Goal: Task Accomplishment & Management: Manage account settings

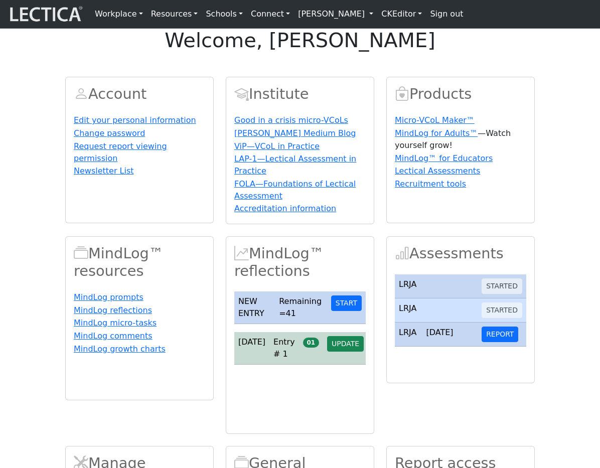
click at [355, 17] on link "Alessandro Madruga Correia" at bounding box center [335, 14] width 83 height 20
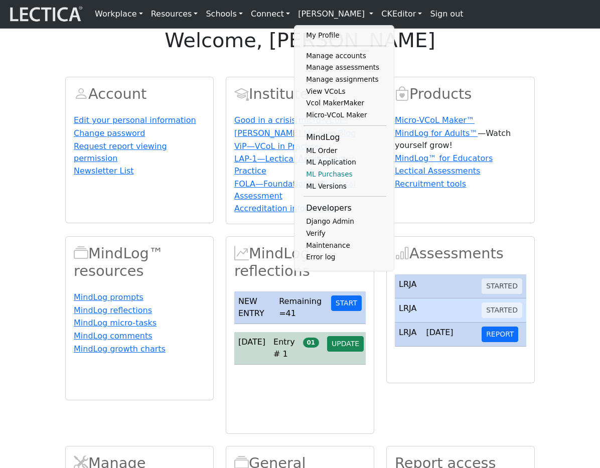
click at [326, 181] on link "ML Purchases" at bounding box center [344, 174] width 83 height 12
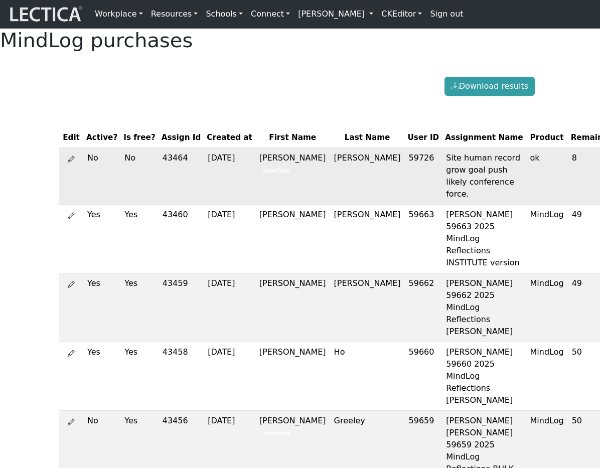
scroll to position [0, 18]
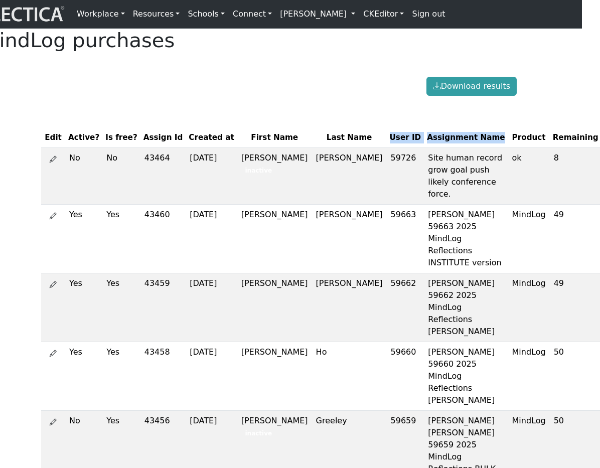
drag, startPoint x: 426, startPoint y: 161, endPoint x: 327, endPoint y: 164, distance: 98.3
click at [327, 147] on tr "Edit Active? Is free? Assign Id Created at First Name Last Name User ID Assignm…" at bounding box center [378, 138] width 674 height 20
click at [237, 147] on th "First Name" at bounding box center [274, 138] width 75 height 20
drag, startPoint x: 209, startPoint y: 163, endPoint x: 313, endPoint y: 160, distance: 104.3
click at [313, 147] on tr "Edit Active? Is free? Assign Id Created at First Name Last Name User ID Assignm…" at bounding box center [378, 138] width 674 height 20
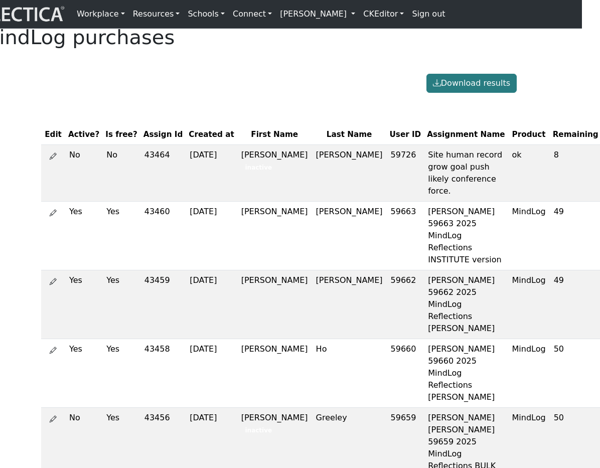
click at [485, 93] on button "Download results" at bounding box center [471, 83] width 90 height 19
click at [317, 93] on div "Download results" at bounding box center [281, 83] width 481 height 19
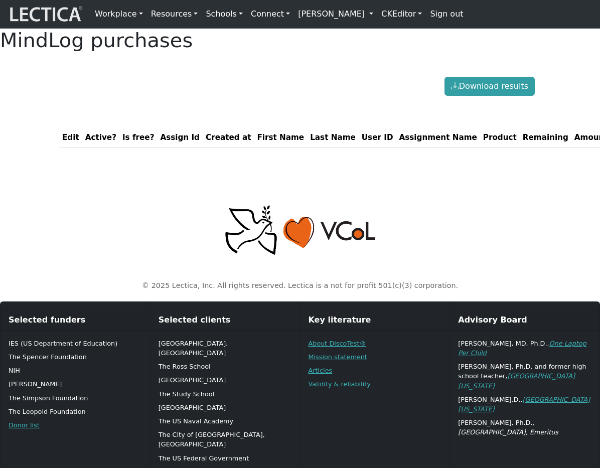
scroll to position [3, 0]
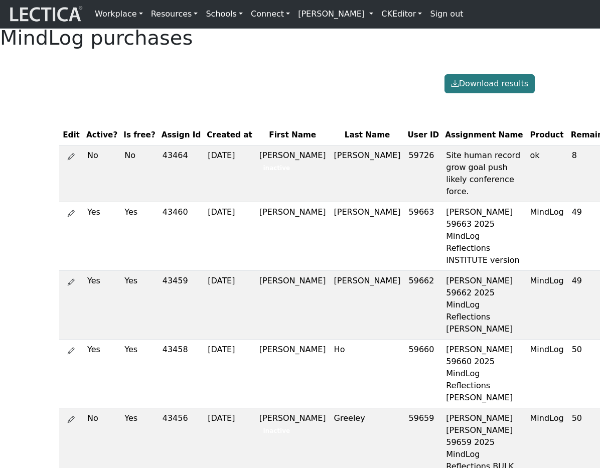
click at [498, 93] on button "Download results" at bounding box center [489, 83] width 90 height 19
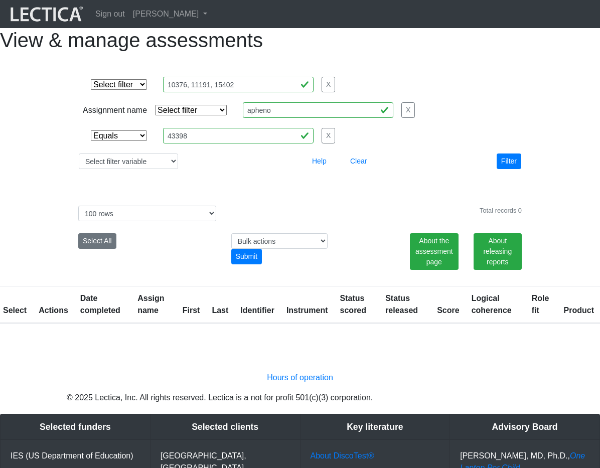
select select "equal"
select select "100"
click at [247, 216] on div "View & manage assessments Select filter Equals List Contains Greater than Less …" at bounding box center [300, 175] width 600 height 295
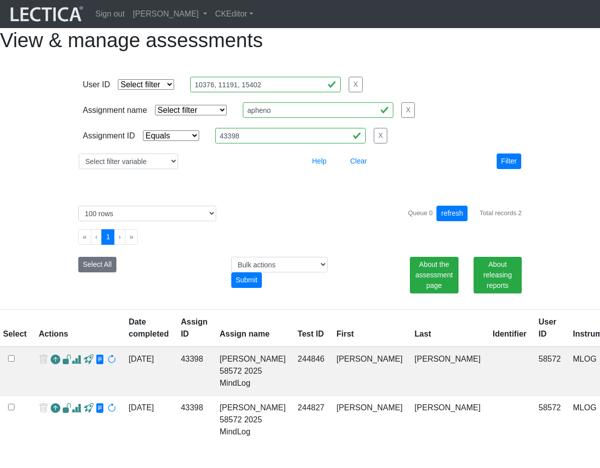
select select "equal"
select select "100"
click at [466, 293] on div "About releasing reports" at bounding box center [497, 275] width 63 height 37
click at [307, 272] on select "Bulk actions download test-taker data finalize cs LF show record Bulk rescore" at bounding box center [279, 265] width 96 height 16
click at [305, 272] on select "Bulk actions download test-taker data finalize cs LF show record Bulk rescore" at bounding box center [279, 265] width 96 height 16
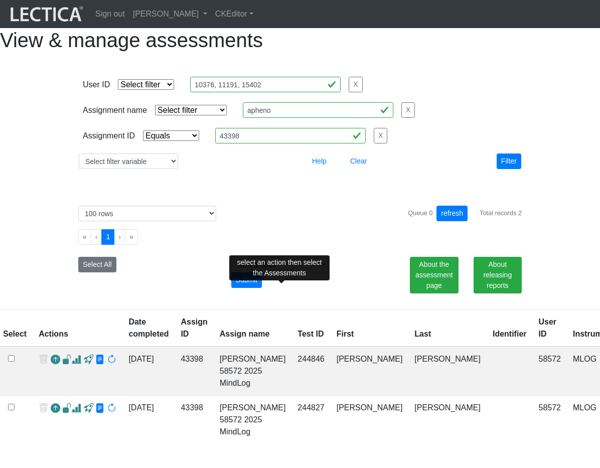
click at [318, 288] on div "Bulk actions download test-taker data finalize cs LF show record Bulk rescore S…" at bounding box center [281, 272] width 100 height 31
click at [438, 77] on div "View & manage assessments User ID Select filter Equals List Contains Greater th…" at bounding box center [300, 236] width 600 height 416
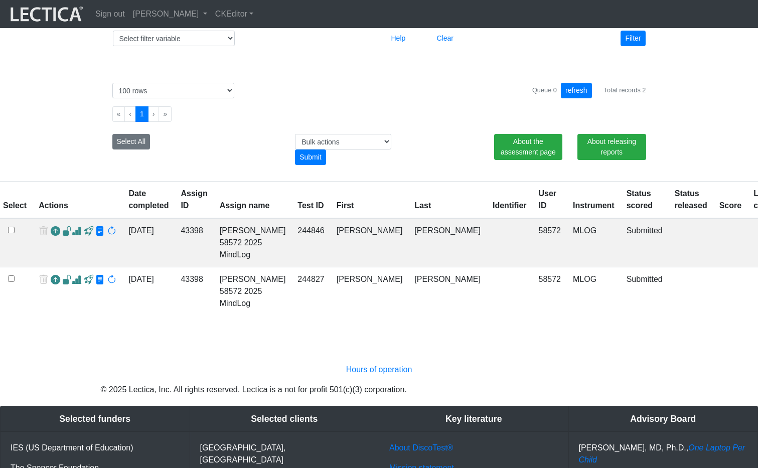
scroll to position [123, 0]
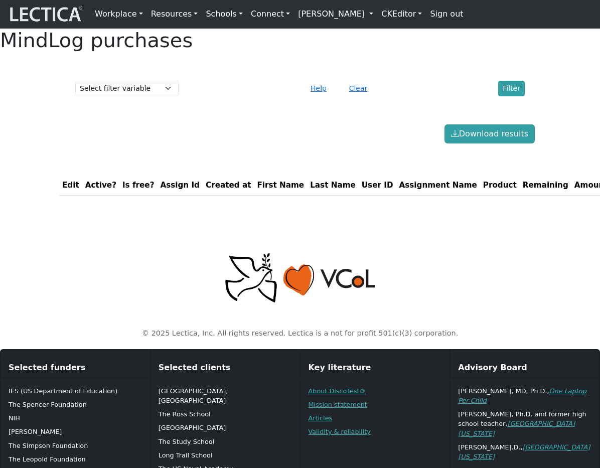
scroll to position [3, 0]
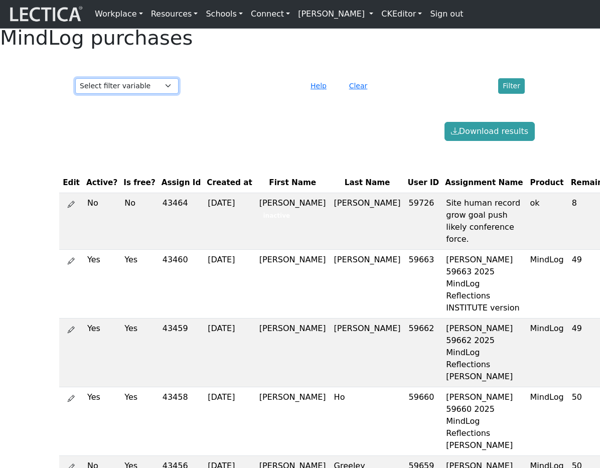
click at [151, 94] on select "Select filter variable First Name Last Name Version User ID Amount Created at" at bounding box center [126, 86] width 103 height 16
select select "first_name"
click at [75, 94] on select "Select filter variable First Name Last Name Version User ID Amount Created at" at bounding box center [126, 86] width 103 height 16
select select
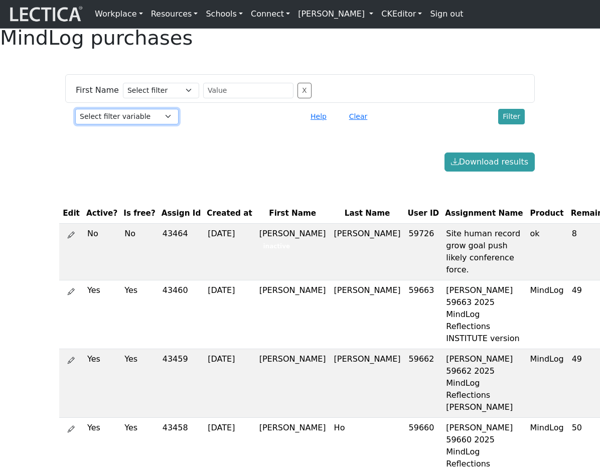
click at [159, 124] on select "Select filter variable First Name Last Name Version User ID Amount Created at" at bounding box center [126, 117] width 103 height 16
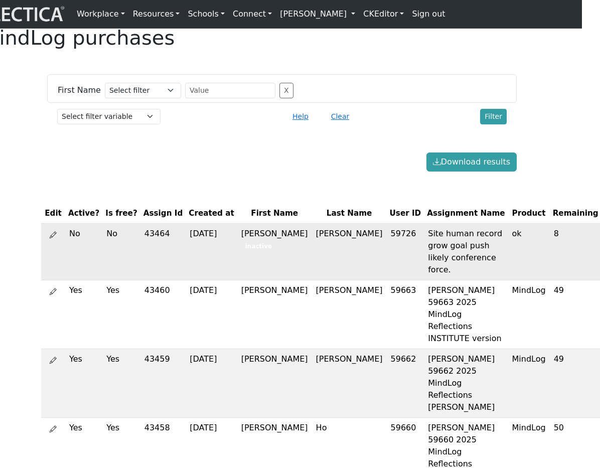
drag, startPoint x: 565, startPoint y: 261, endPoint x: 584, endPoint y: 260, distance: 19.6
drag, startPoint x: 447, startPoint y: 258, endPoint x: 436, endPoint y: 259, distance: 11.1
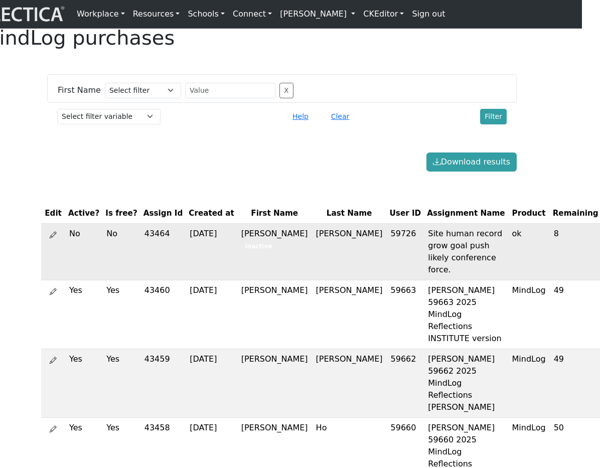
click at [508, 259] on td "ok" at bounding box center [529, 251] width 42 height 57
click at [354, 15] on link "[PERSON_NAME]" at bounding box center [317, 14] width 83 height 20
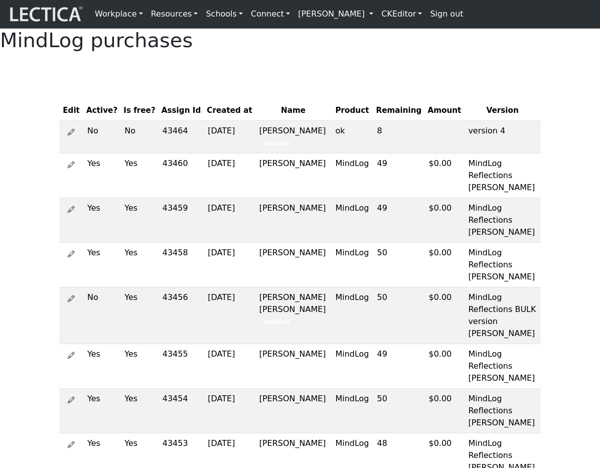
click at [369, 16] on link "[PERSON_NAME]" at bounding box center [335, 14] width 83 height 20
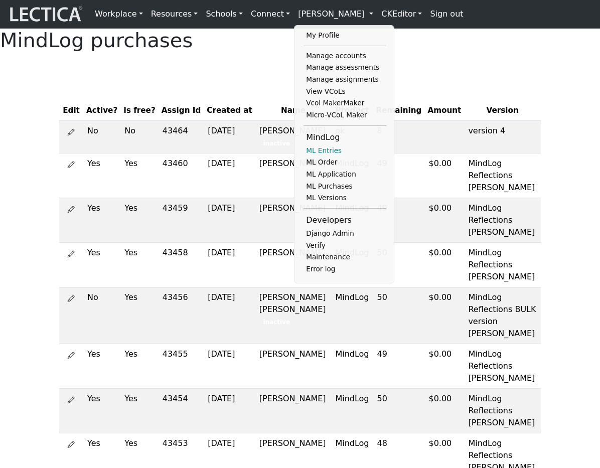
click at [323, 157] on link "ML Entries" at bounding box center [344, 151] width 83 height 12
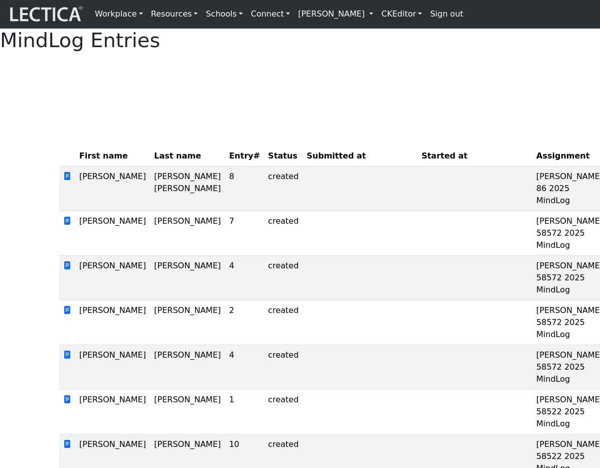
click at [367, 20] on link "[PERSON_NAME]" at bounding box center [335, 14] width 83 height 20
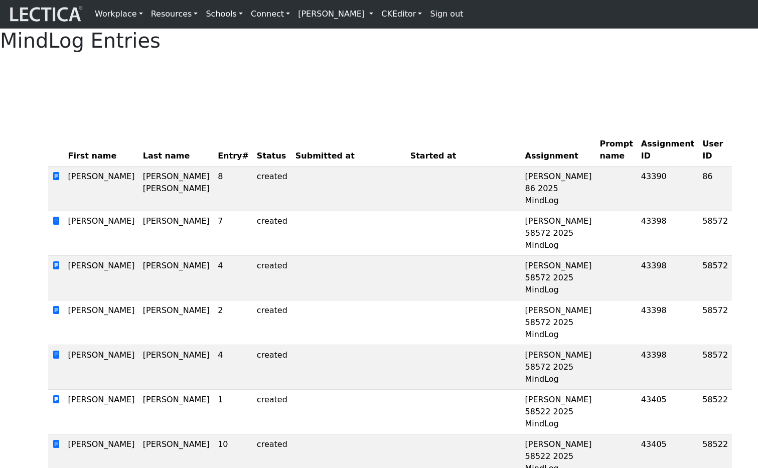
click at [372, 17] on link "[PERSON_NAME]" at bounding box center [335, 14] width 83 height 20
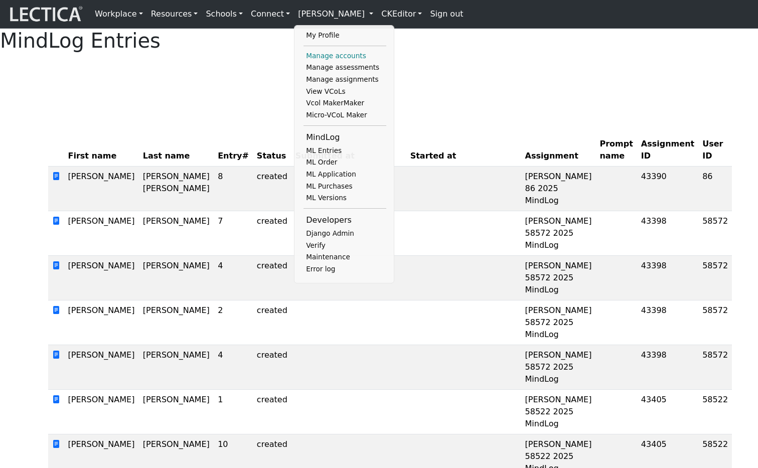
click at [330, 60] on link "Manage accounts" at bounding box center [344, 56] width 83 height 12
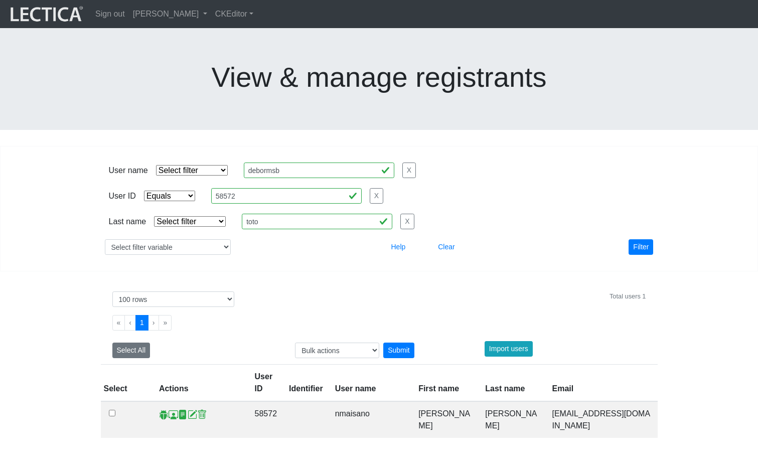
select select "equal"
select select "100"
click at [172, 409] on span at bounding box center [173, 414] width 10 height 11
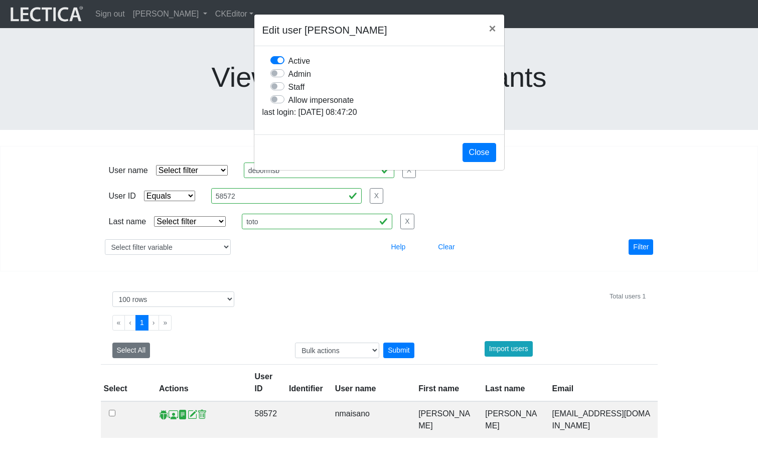
click at [288, 106] on label "Allow impersonate" at bounding box center [321, 99] width 66 height 13
click at [278, 103] on input "Allow impersonate" at bounding box center [274, 98] width 8 height 10
checkbox input "true"
click at [493, 162] on button "Close" at bounding box center [479, 152] width 34 height 19
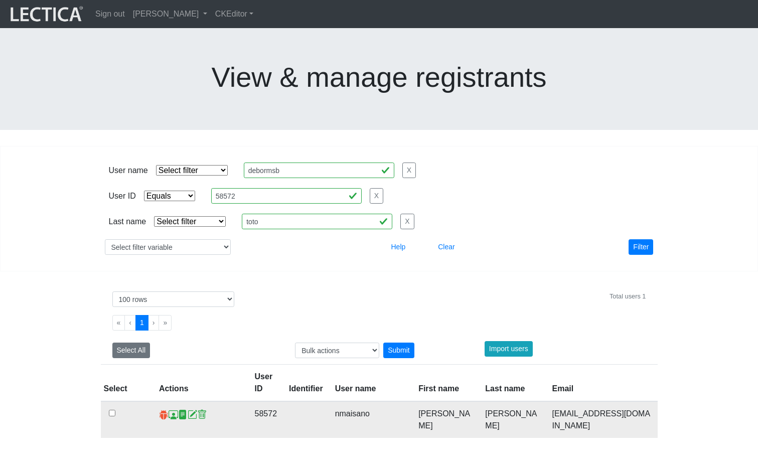
click at [160, 409] on span at bounding box center [164, 414] width 10 height 11
click at [202, 12] on link "[PERSON_NAME]" at bounding box center [170, 14] width 82 height 20
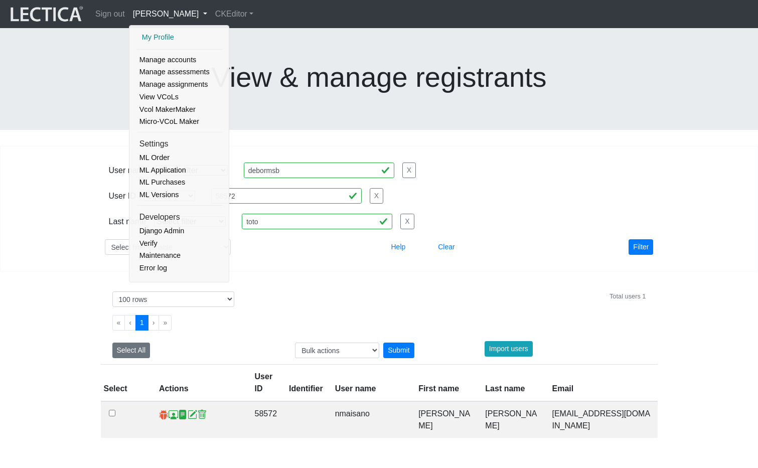
click at [160, 33] on link "My Profile" at bounding box center [179, 37] width 80 height 13
